Goal: Task Accomplishment & Management: Use online tool/utility

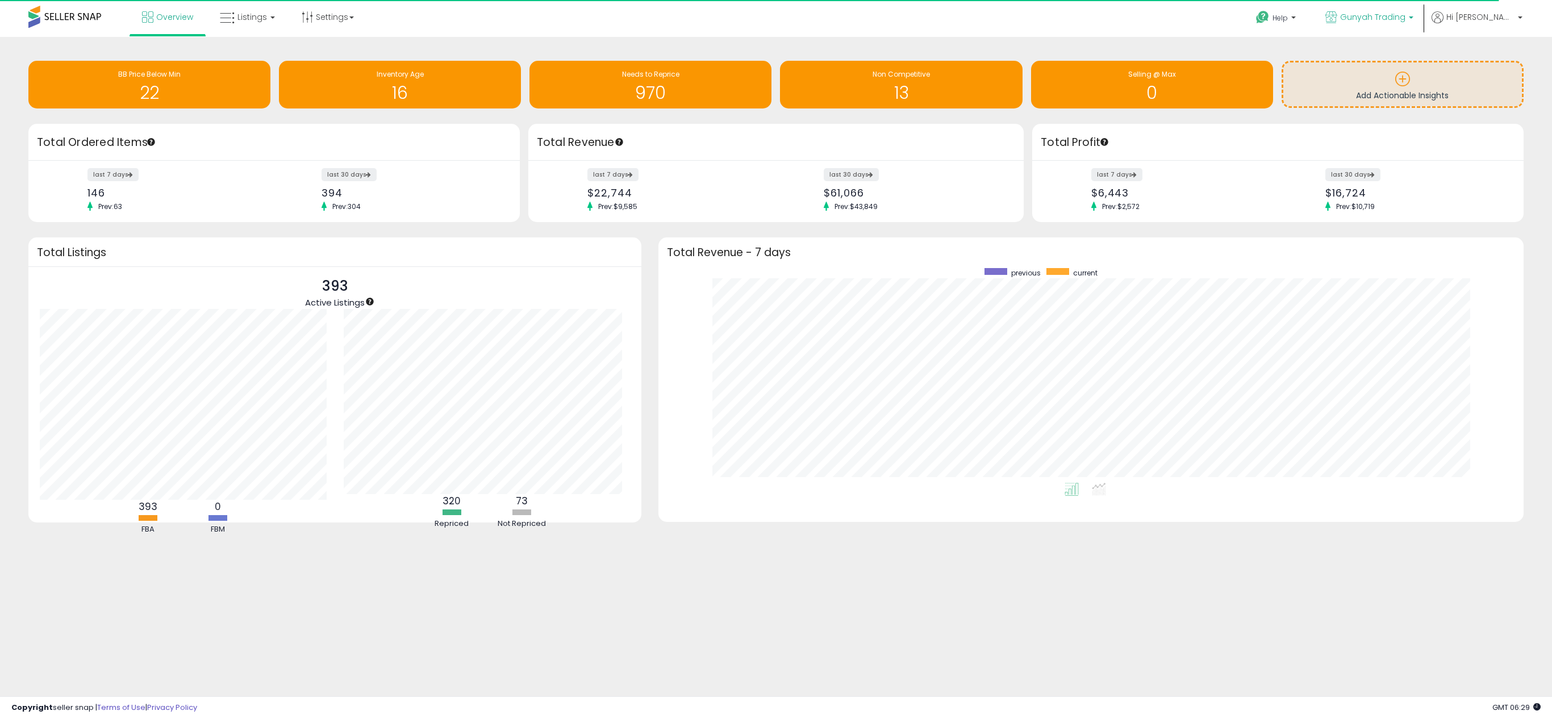
click at [1395, 18] on span "Gunyah Trading" at bounding box center [1372, 16] width 65 height 11
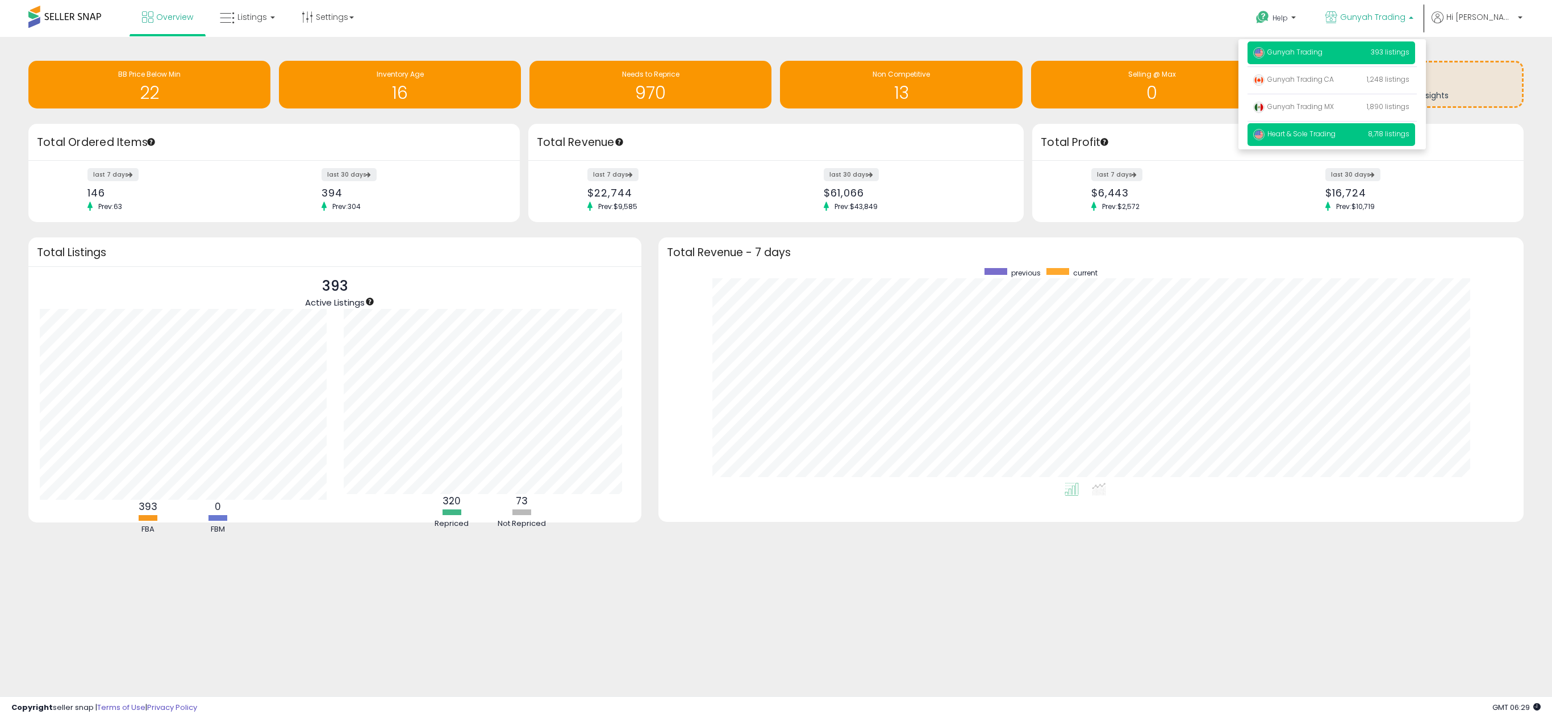
click at [1363, 128] on p "Heart & Sole Trading 8,718 listings" at bounding box center [1331, 134] width 168 height 23
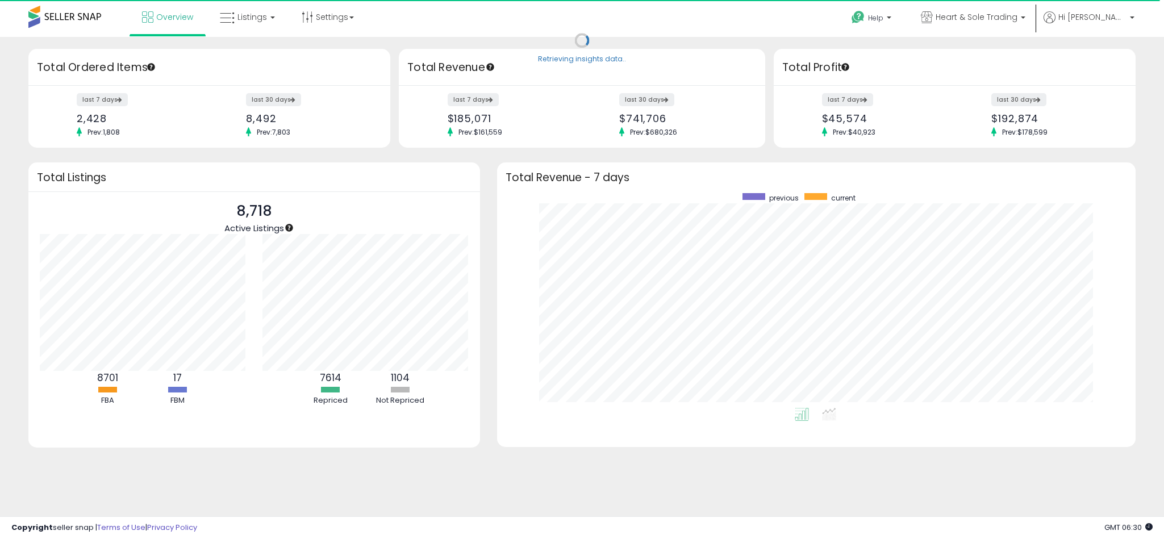
scroll to position [215, 616]
drag, startPoint x: 0, startPoint y: 0, endPoint x: 761, endPoint y: 19, distance: 760.9
click at [762, 19] on div "Help Contact Support Search Knowledge Hub Request a Feature Hi Mae" at bounding box center [954, 24] width 385 height 48
click at [268, 23] on link "Listings" at bounding box center [247, 17] width 72 height 34
click at [266, 66] on link at bounding box center [255, 58] width 78 height 23
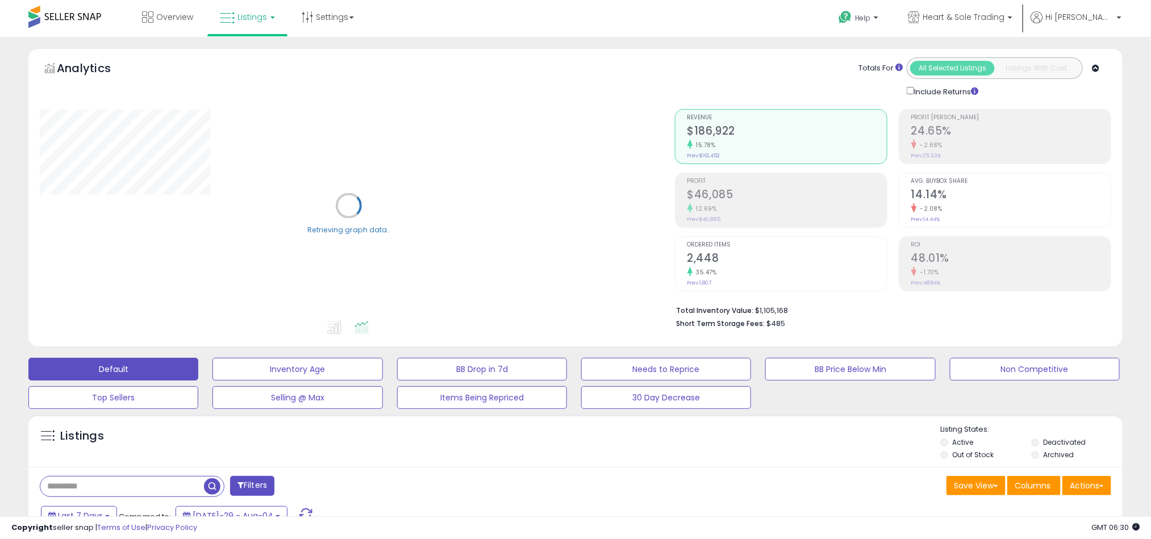
scroll to position [170, 0]
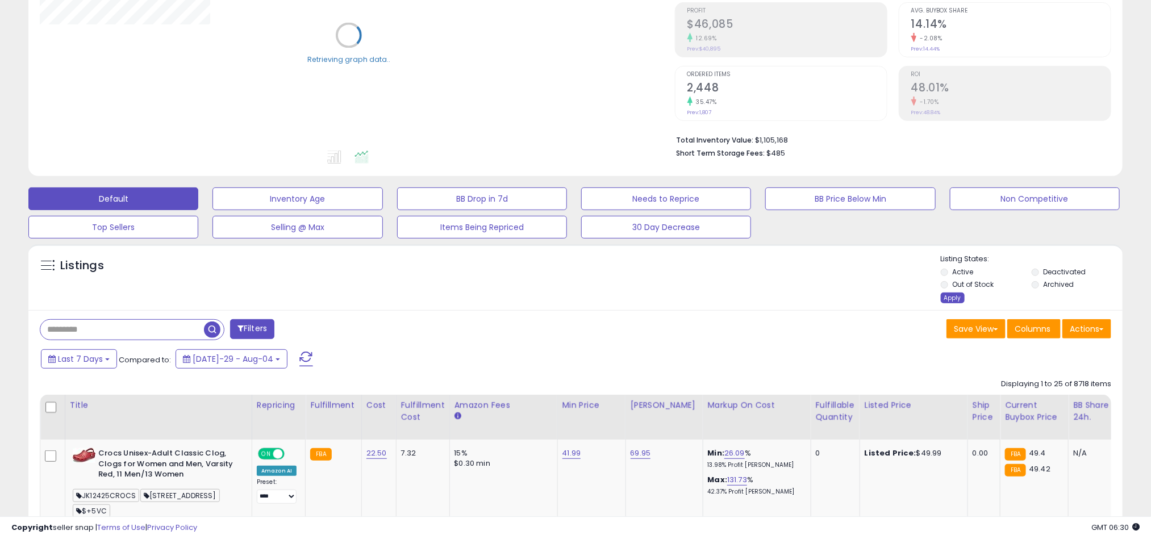
drag, startPoint x: 959, startPoint y: 302, endPoint x: 951, endPoint y: 307, distance: 9.2
click at [959, 303] on div "Apply" at bounding box center [953, 298] width 24 height 11
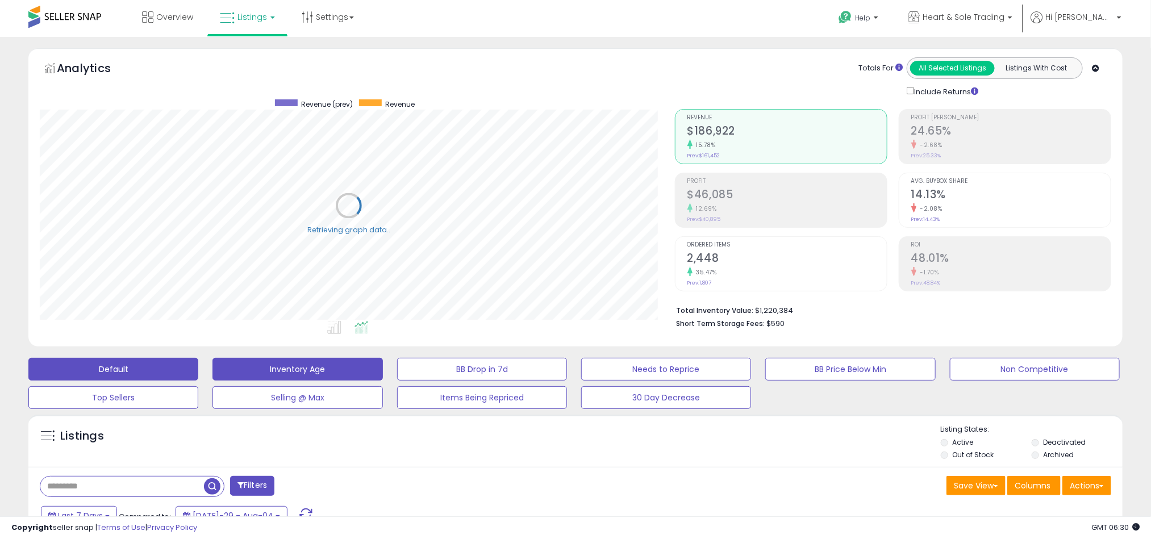
scroll to position [170, 0]
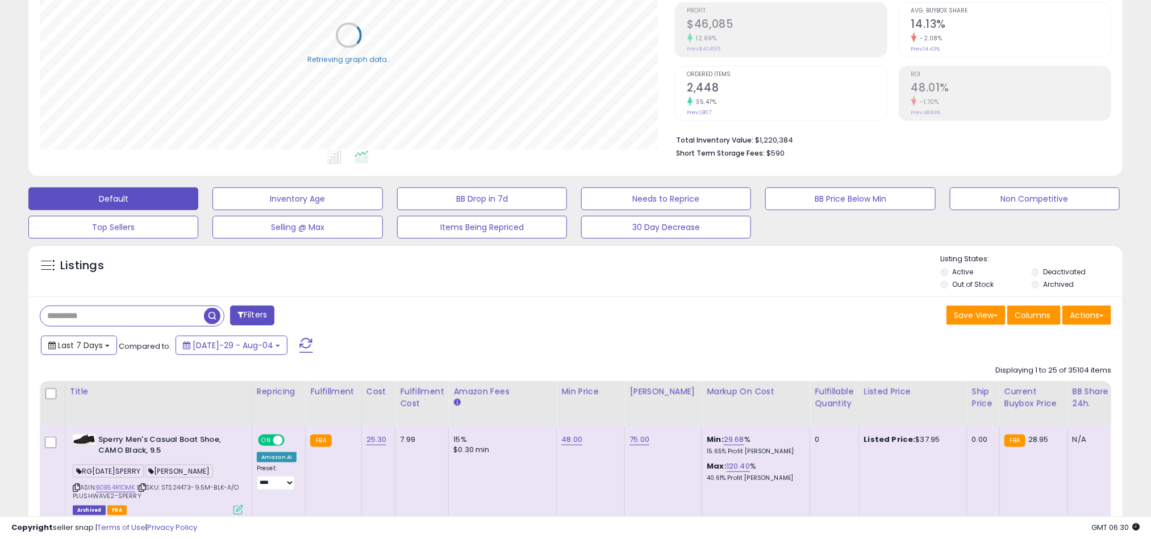
drag, startPoint x: 104, startPoint y: 347, endPoint x: 95, endPoint y: 374, distance: 28.6
click at [105, 347] on b at bounding box center [107, 346] width 5 height 2
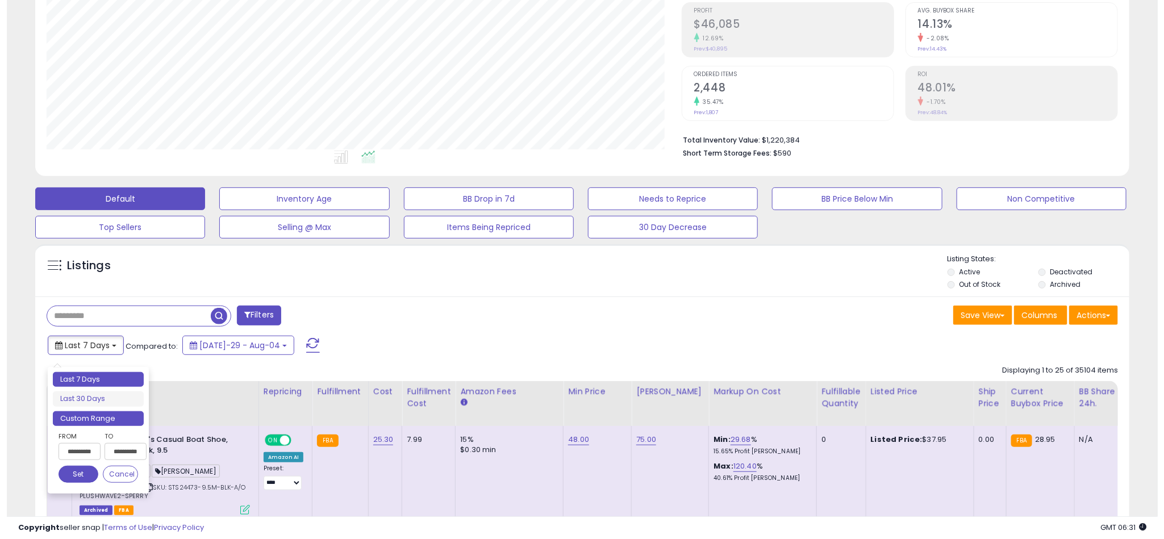
scroll to position [233, 636]
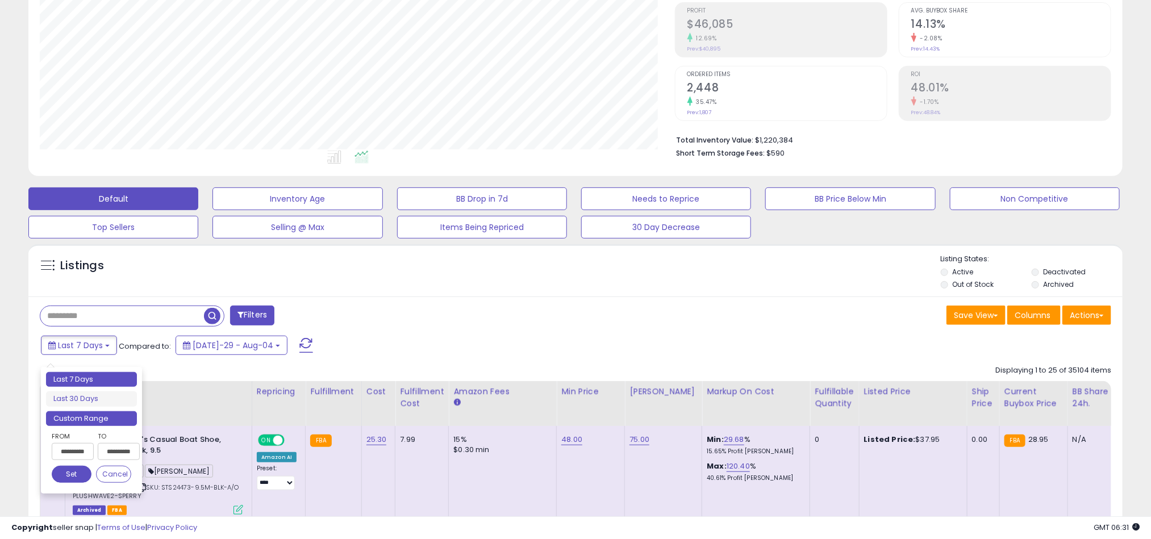
click at [84, 421] on li "Custom Range" at bounding box center [91, 418] width 91 height 15
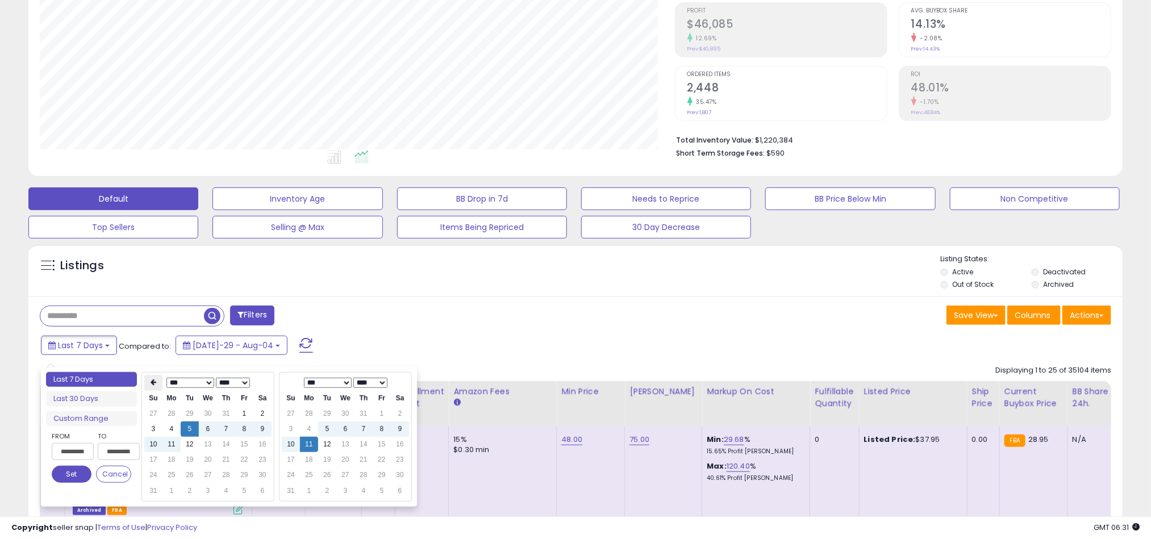
click at [152, 385] on icon at bounding box center [154, 382] width 6 height 7
type input "**********"
click at [190, 414] on td "1" at bounding box center [190, 413] width 18 height 15
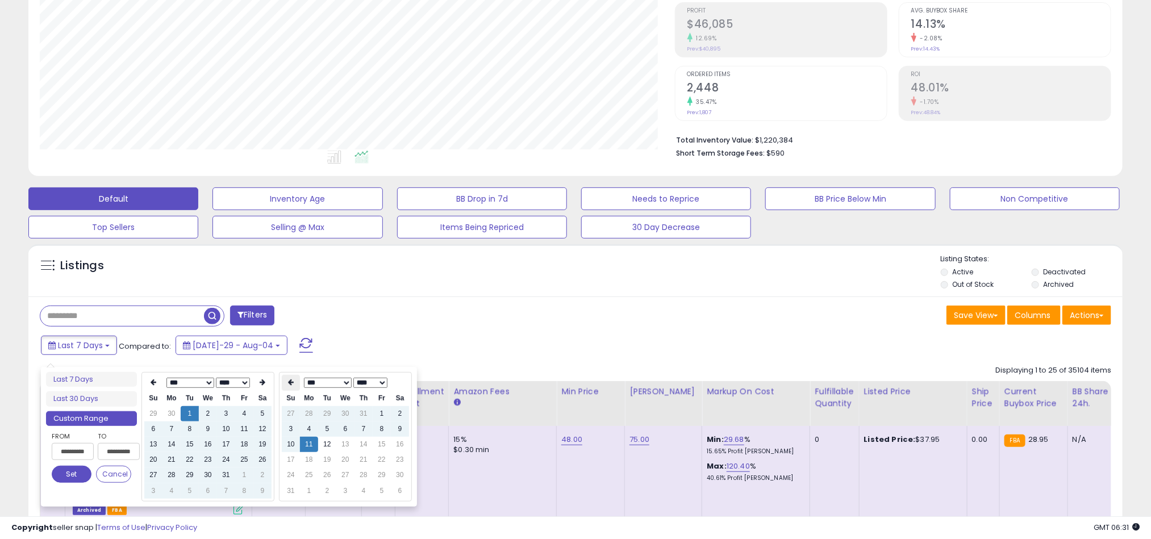
click at [287, 382] on th at bounding box center [291, 383] width 18 height 16
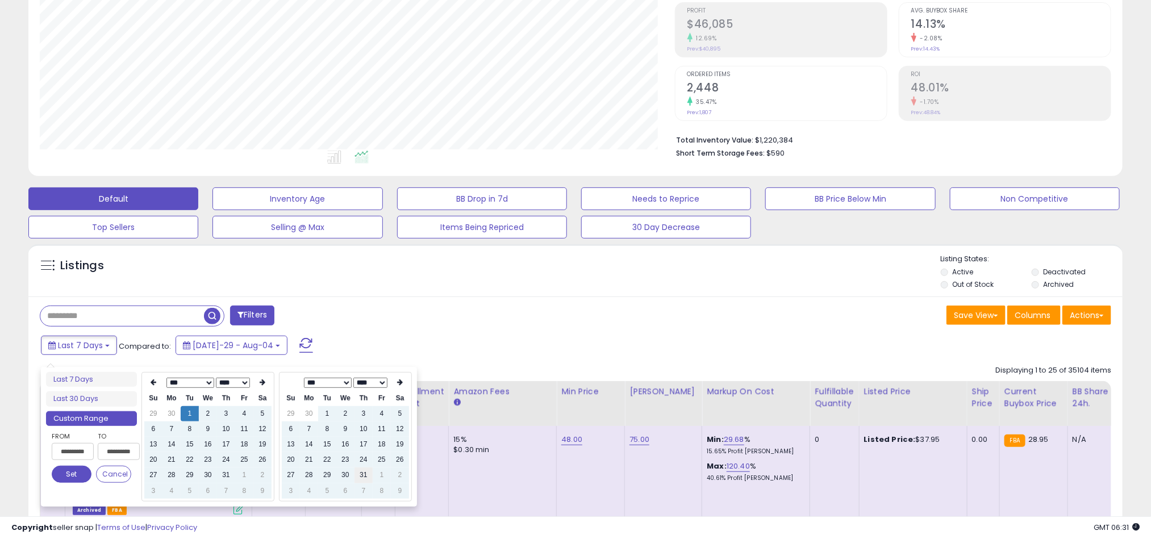
click at [370, 475] on td "31" at bounding box center [363, 475] width 18 height 15
type input "**********"
click at [67, 473] on button "Set" at bounding box center [72, 474] width 40 height 17
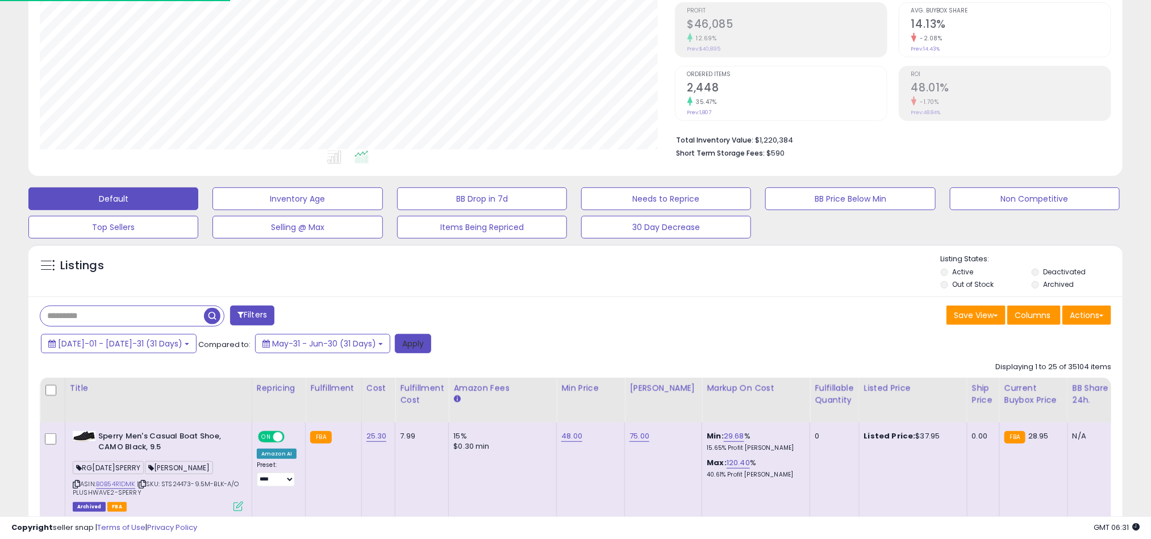
click at [395, 350] on button "Apply" at bounding box center [413, 343] width 36 height 19
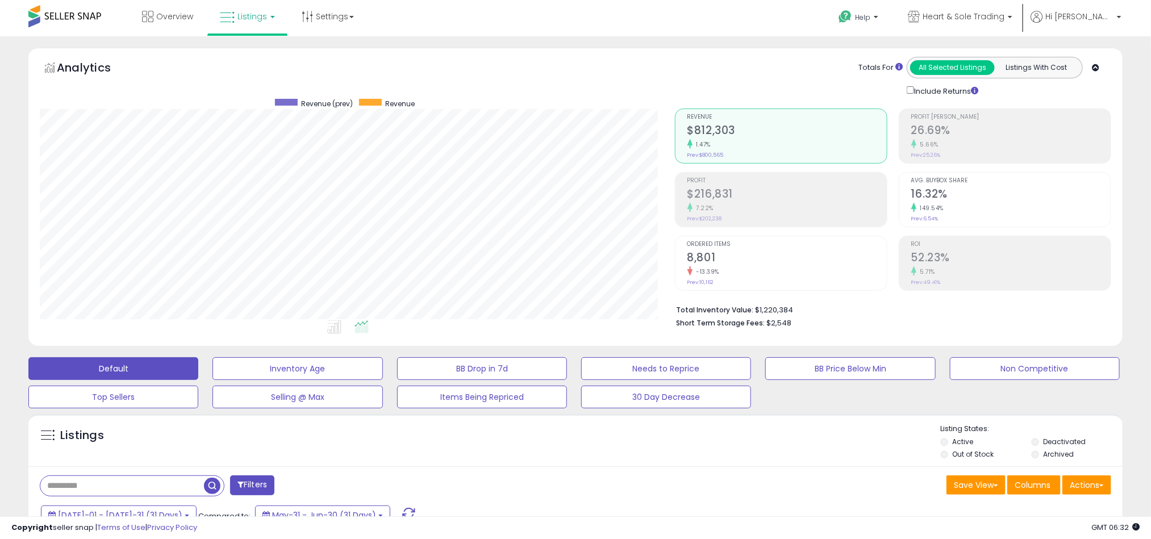
scroll to position [0, 0]
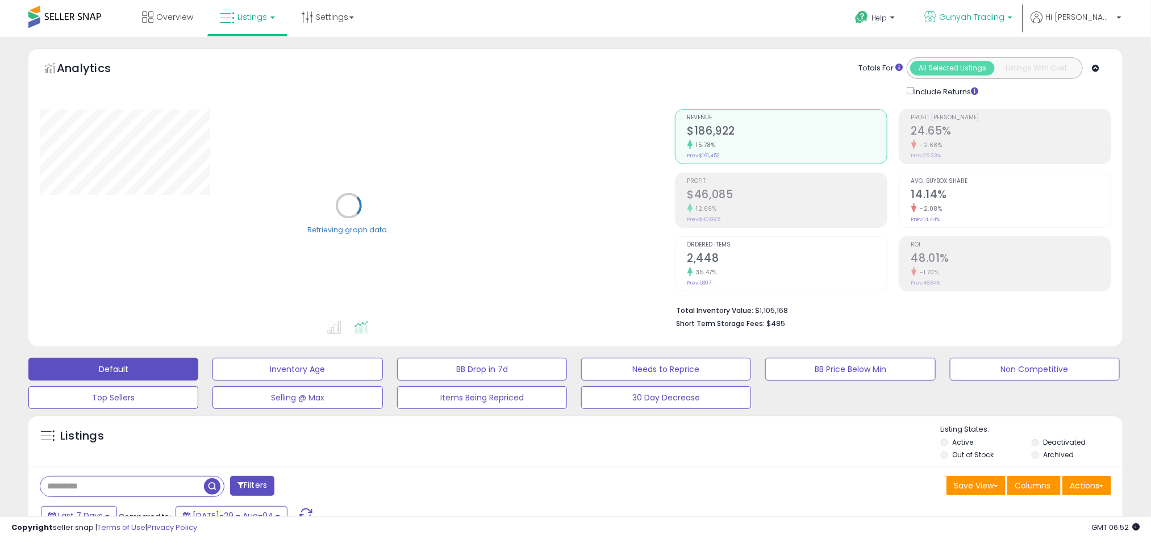
click at [1004, 19] on span "Gunyah Trading" at bounding box center [971, 16] width 65 height 11
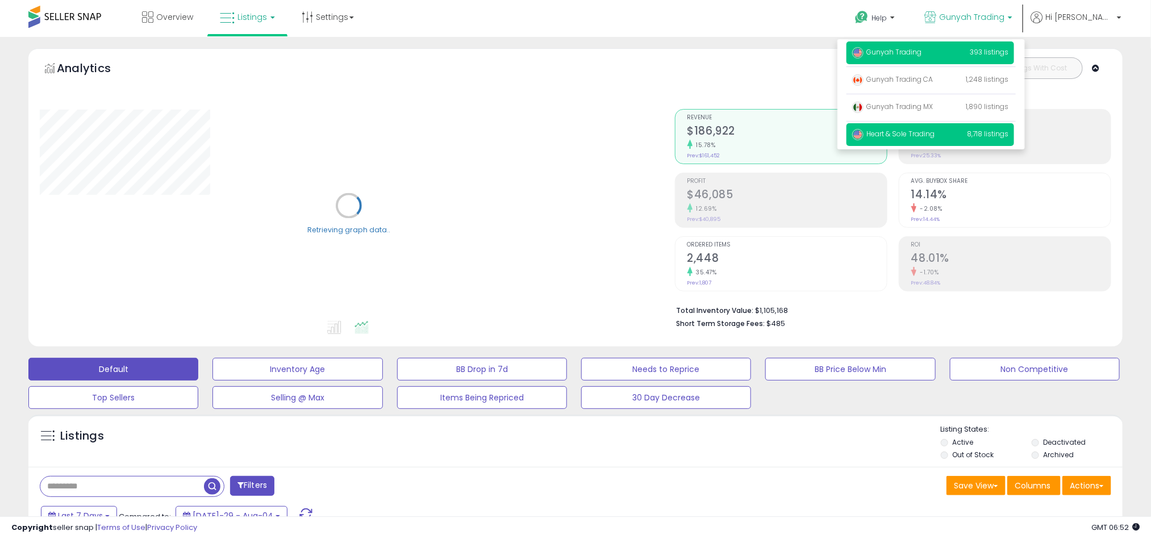
click at [934, 137] on span "Heart & Sole Trading" at bounding box center [893, 134] width 82 height 10
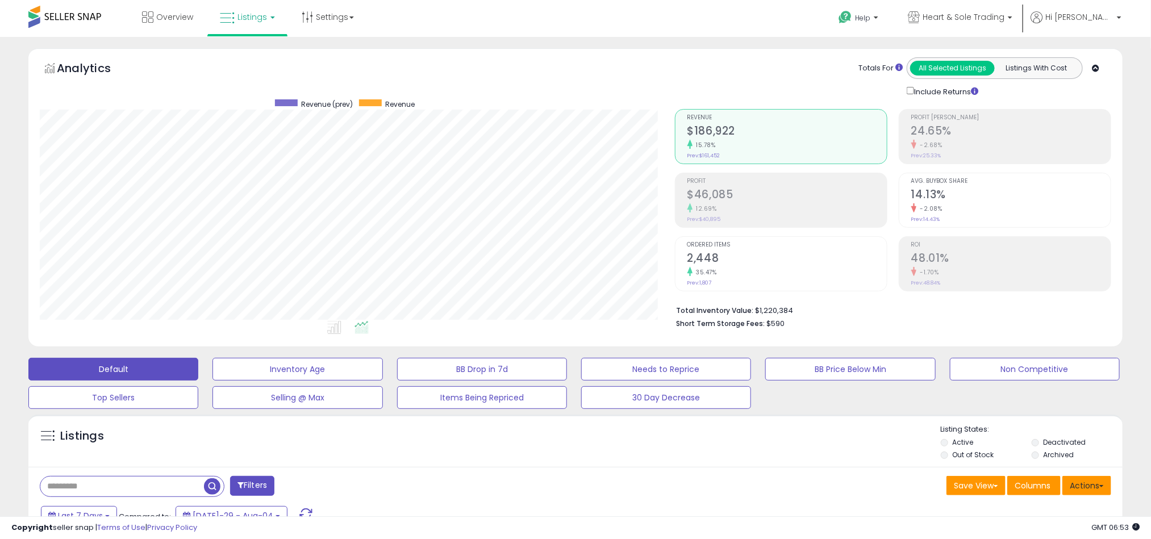
click at [1096, 494] on button "Actions" at bounding box center [1086, 485] width 49 height 19
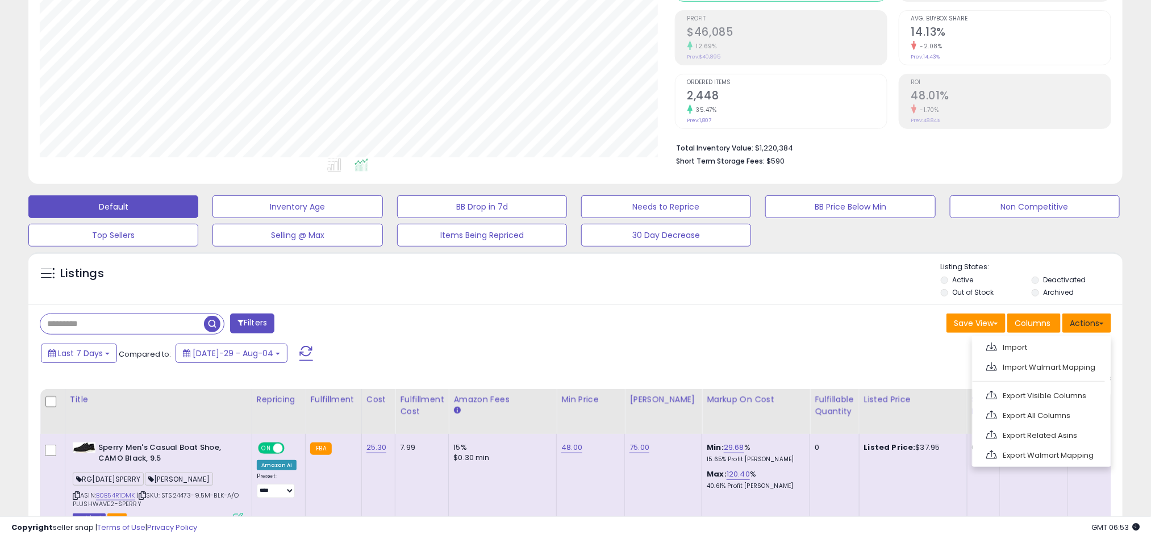
scroll to position [170, 0]
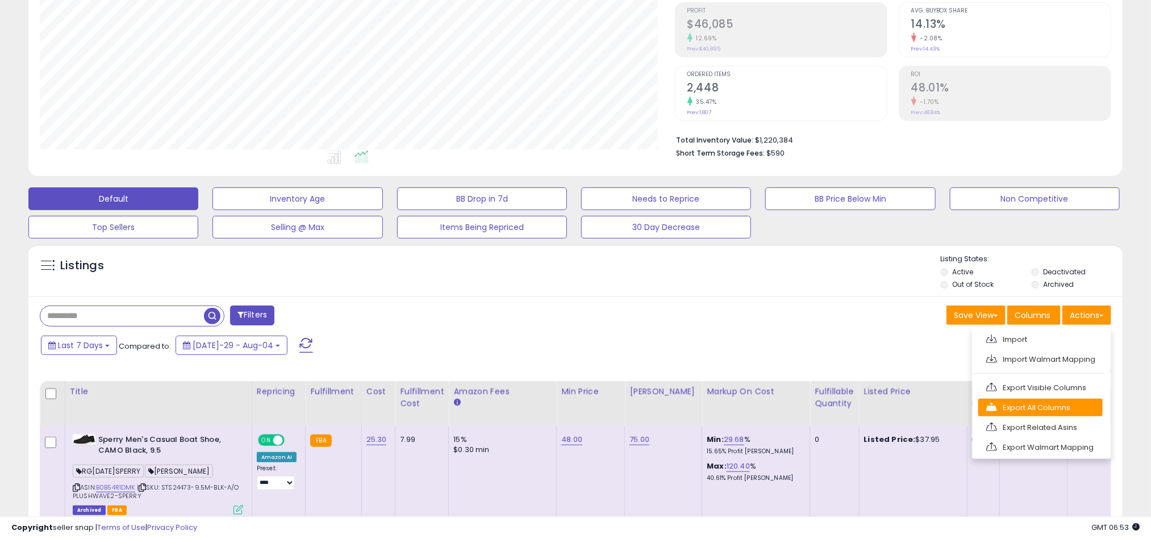
click at [1038, 416] on link "Export All Columns" at bounding box center [1040, 408] width 124 height 18
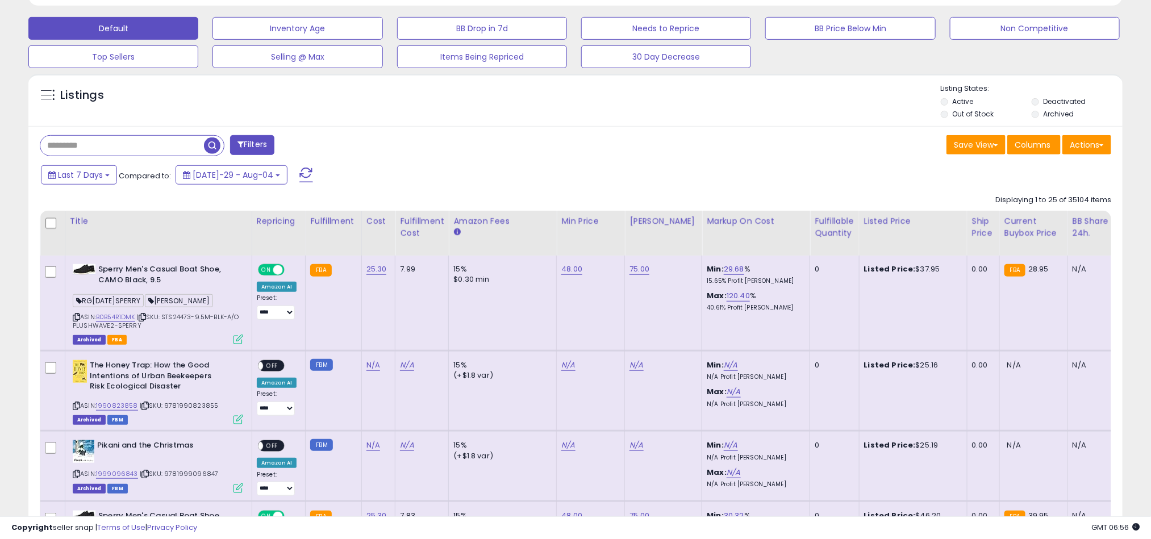
scroll to position [0, 0]
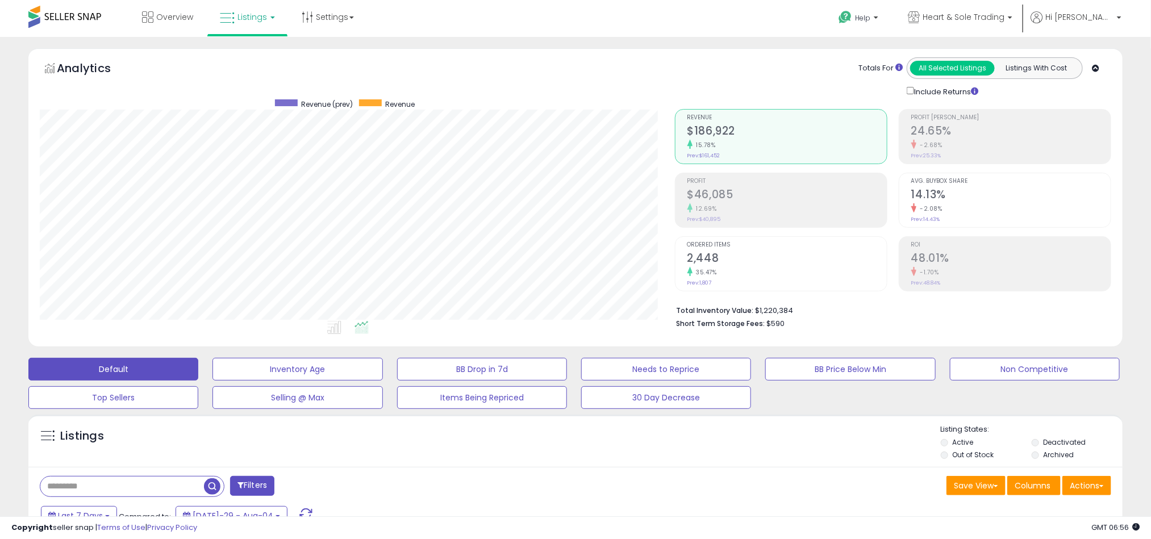
drag, startPoint x: 1023, startPoint y: 271, endPoint x: 1033, endPoint y: 287, distance: 18.6
click at [1074, 489] on button "Actions" at bounding box center [1086, 485] width 49 height 19
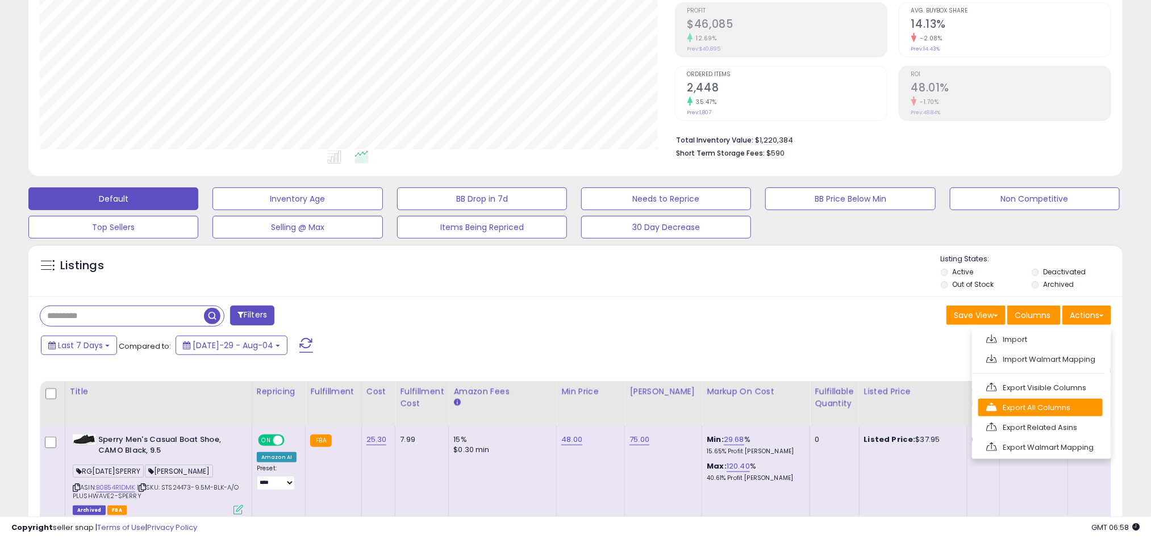
click at [1044, 411] on link "Export All Columns" at bounding box center [1040, 408] width 124 height 18
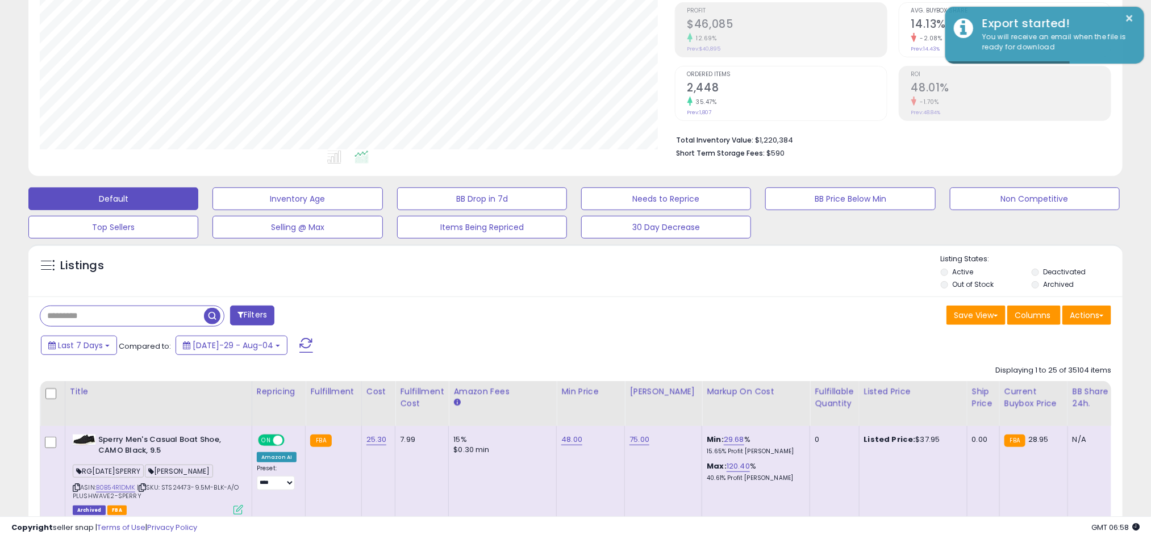
scroll to position [0, 0]
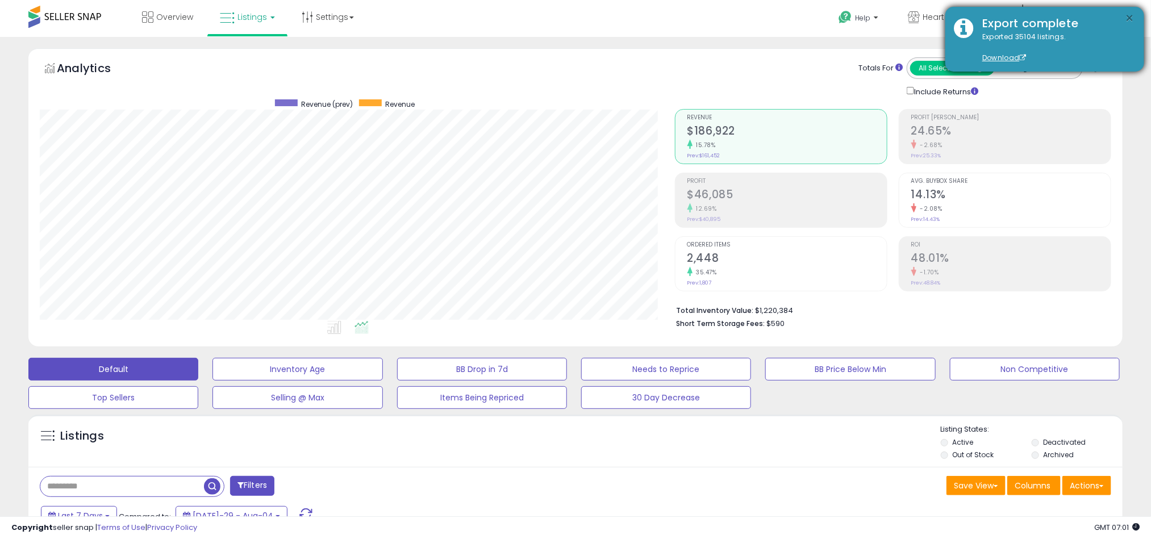
click at [1130, 14] on button "×" at bounding box center [1129, 18] width 9 height 14
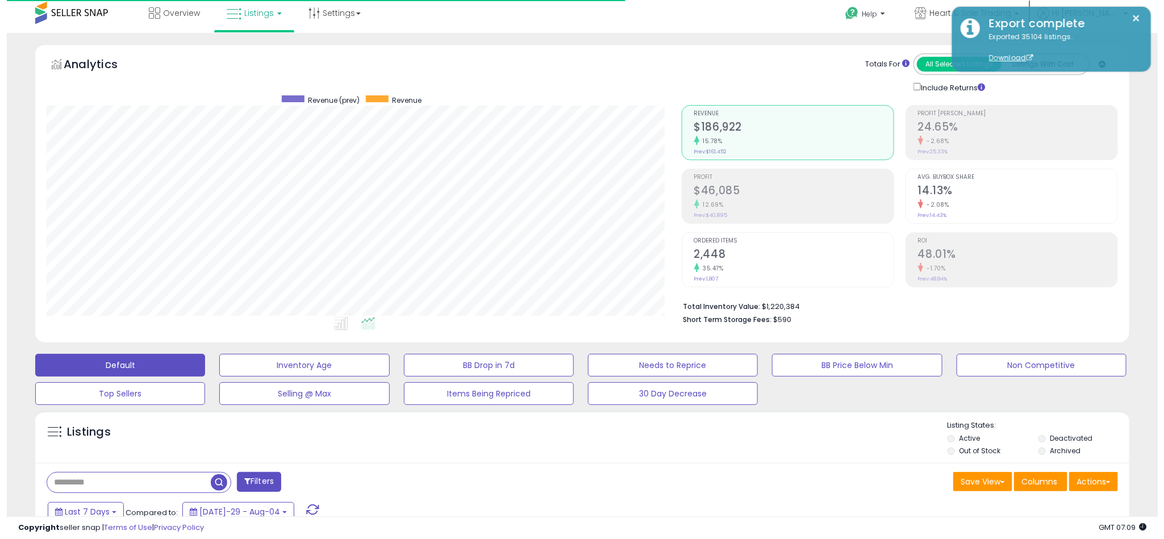
scroll to position [170, 0]
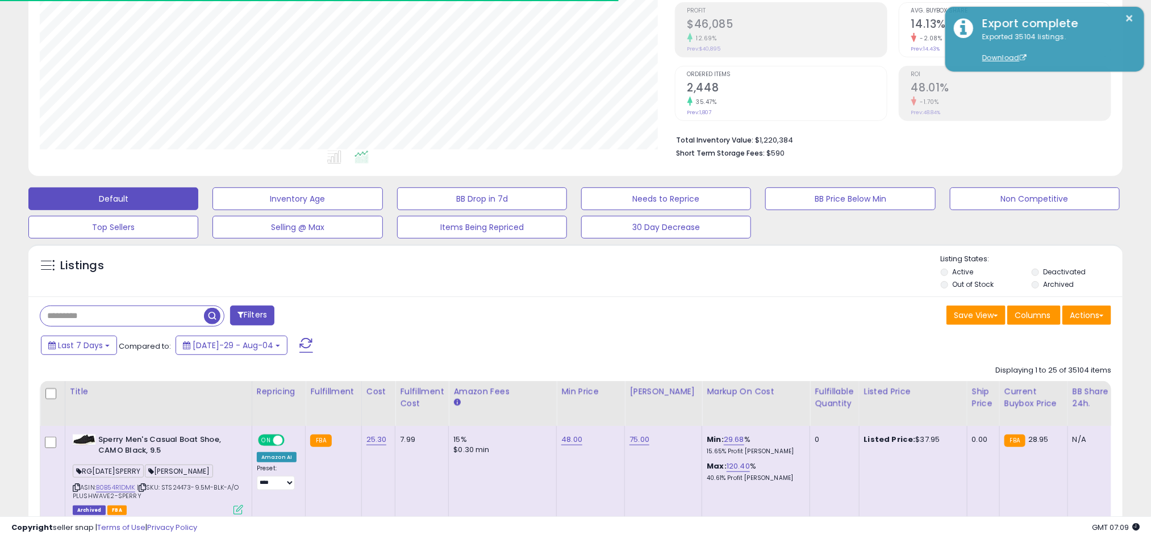
click at [123, 312] on input "text" at bounding box center [122, 316] width 164 height 20
paste input "**********"
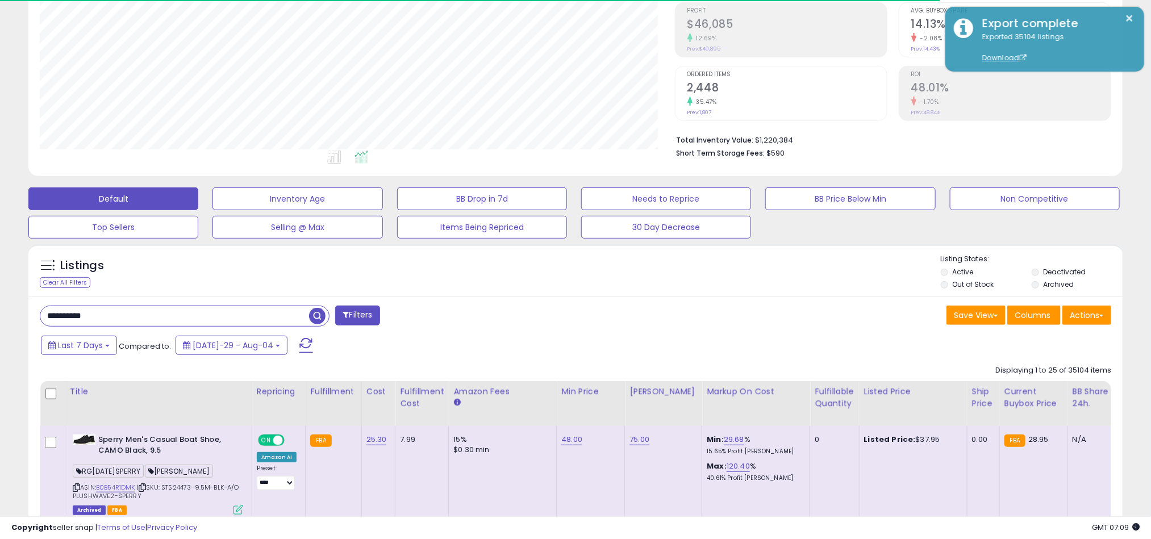
click at [312, 324] on span "button" at bounding box center [317, 316] width 16 height 16
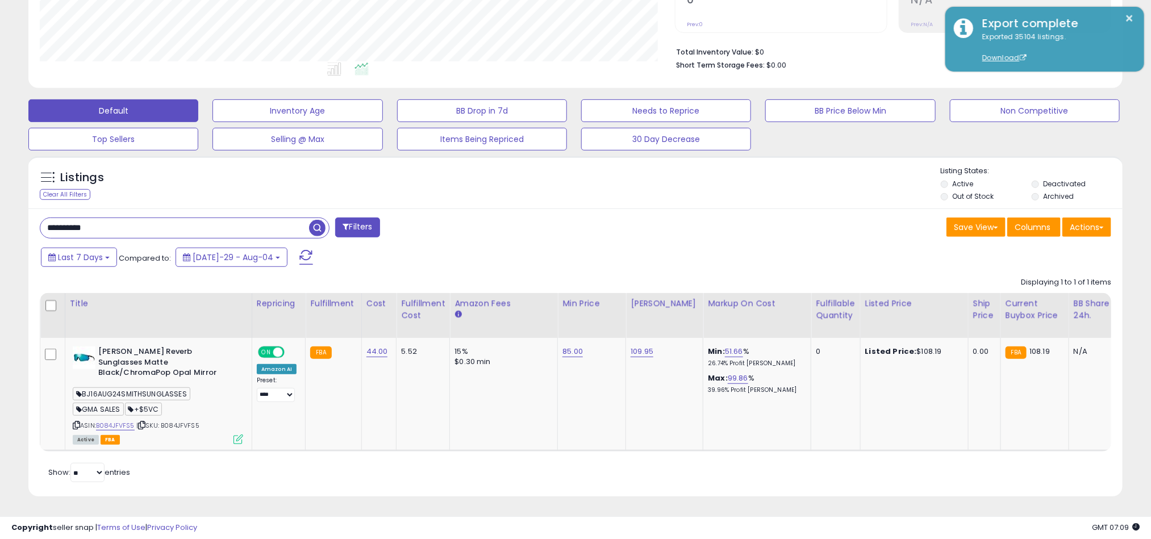
scroll to position [233, 636]
click at [265, 225] on input "**********" at bounding box center [174, 228] width 269 height 20
paste input "text"
click at [322, 225] on span "button" at bounding box center [317, 228] width 16 height 16
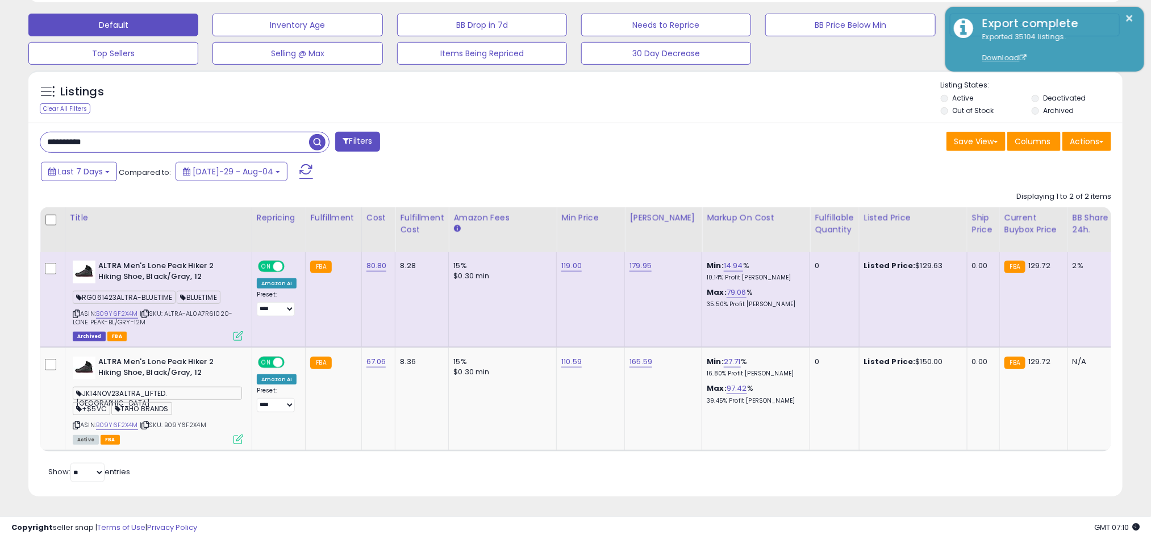
drag, startPoint x: 110, startPoint y: 130, endPoint x: 24, endPoint y: 135, distance: 85.4
click at [24, 135] on div "Listings Clear All Filters" at bounding box center [575, 288] width 1111 height 446
paste input "***"
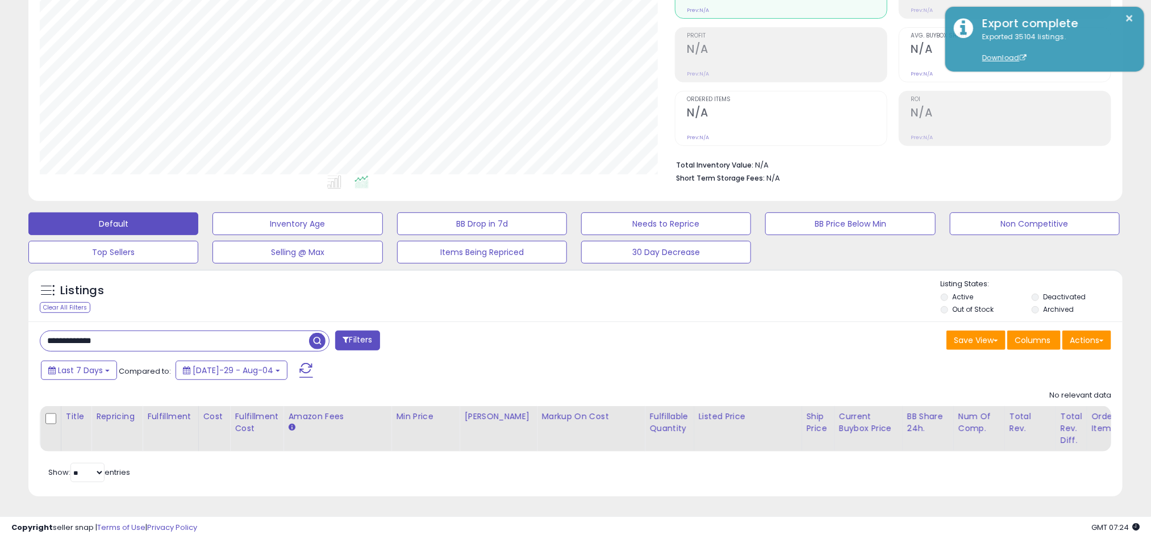
paste input "text"
type input "**********"
click at [319, 333] on span "button" at bounding box center [317, 341] width 16 height 16
